Goal: Entertainment & Leisure: Consume media (video, audio)

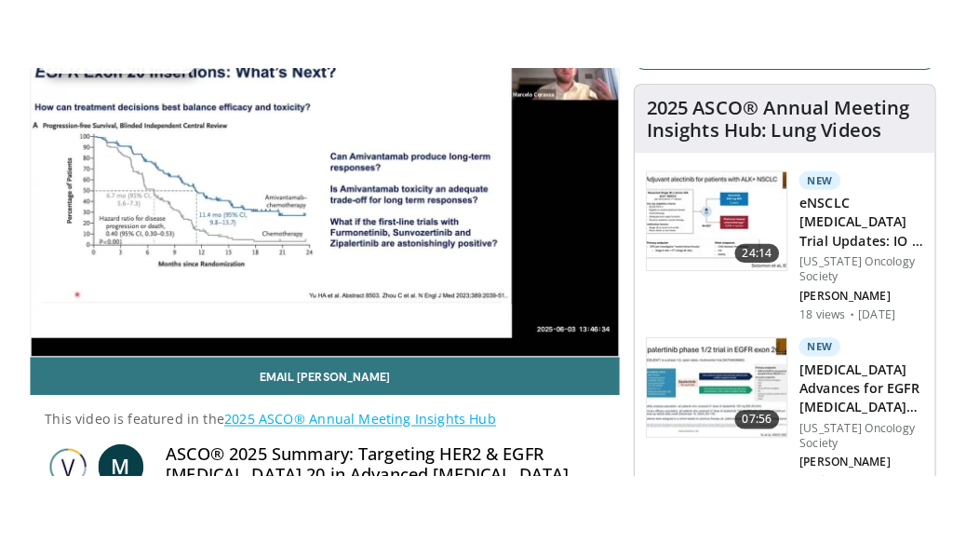
scroll to position [186, 0]
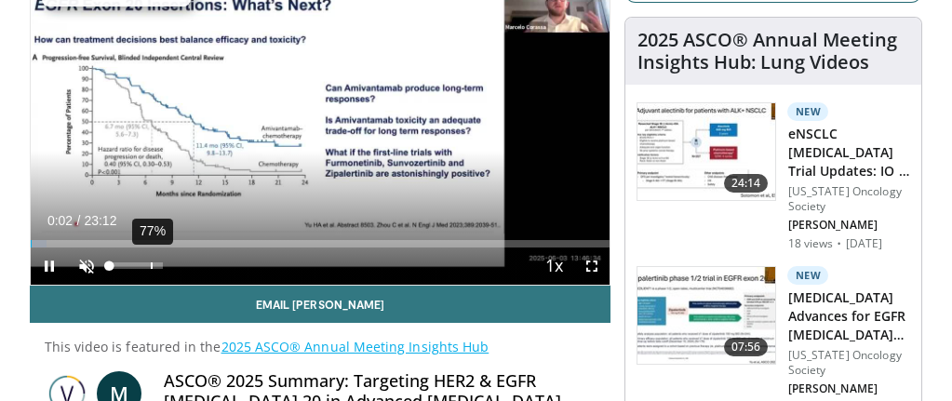
click at [151, 267] on div "77%" at bounding box center [136, 266] width 53 height 7
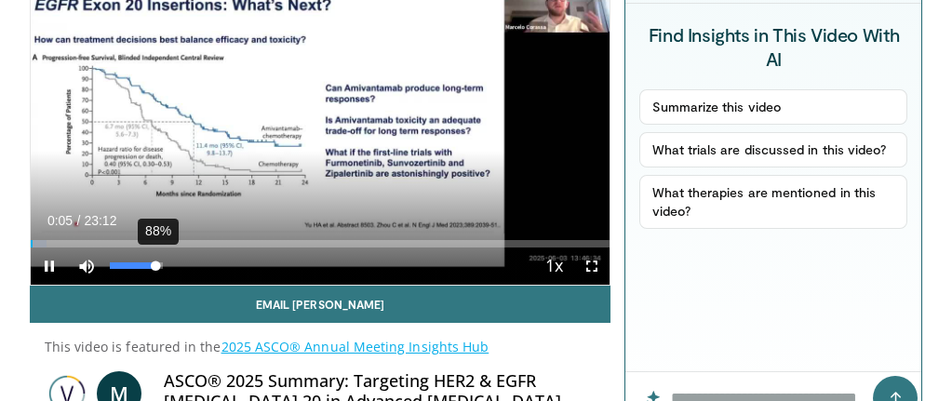
click at [155, 265] on div "Volume Level" at bounding box center [133, 266] width 47 height 7
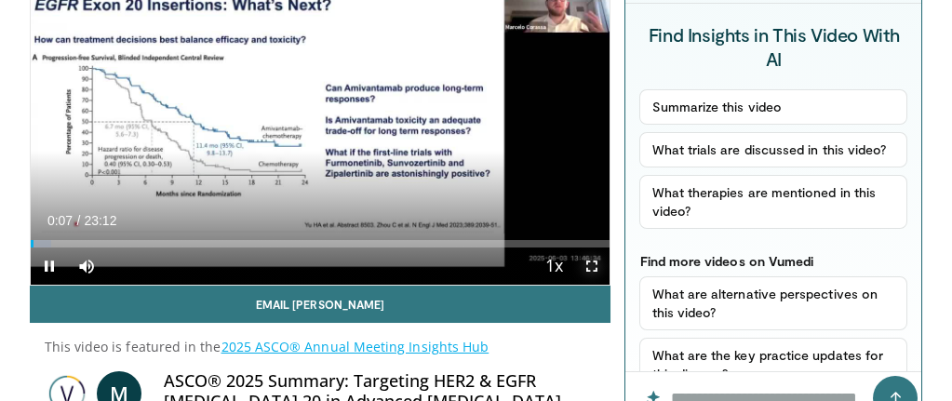
click at [593, 276] on span "Video Player" at bounding box center [591, 266] width 37 height 37
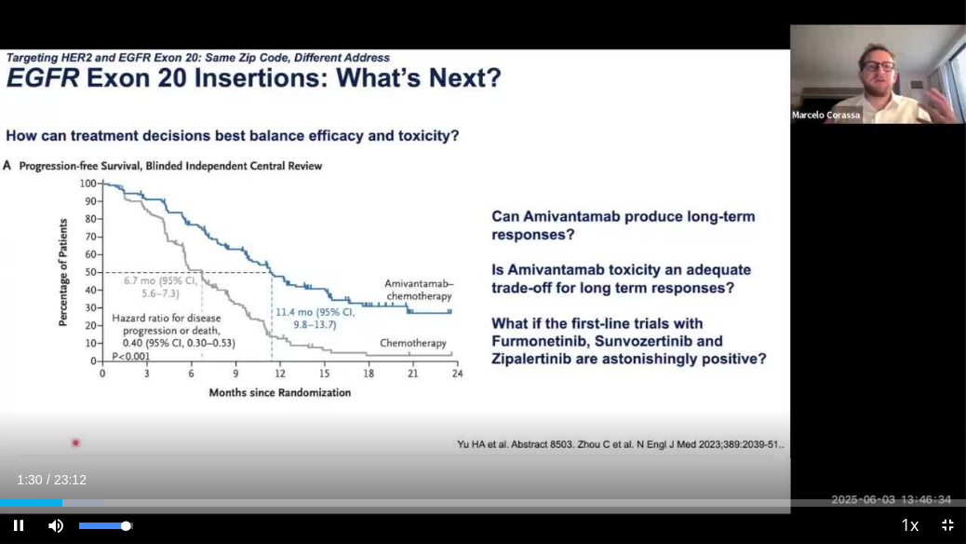
click at [140, 400] on div "Mute 100%" at bounding box center [102, 524] width 130 height 37
drag, startPoint x: 128, startPoint y: 529, endPoint x: 153, endPoint y: 537, distance: 26.5
click at [153, 400] on div "Mute 100%" at bounding box center [102, 524] width 130 height 37
drag, startPoint x: 128, startPoint y: 533, endPoint x: 152, endPoint y: 539, distance: 23.9
click at [152, 400] on div "Mute 100%" at bounding box center [102, 524] width 130 height 37
